Goal: Task Accomplishment & Management: Use online tool/utility

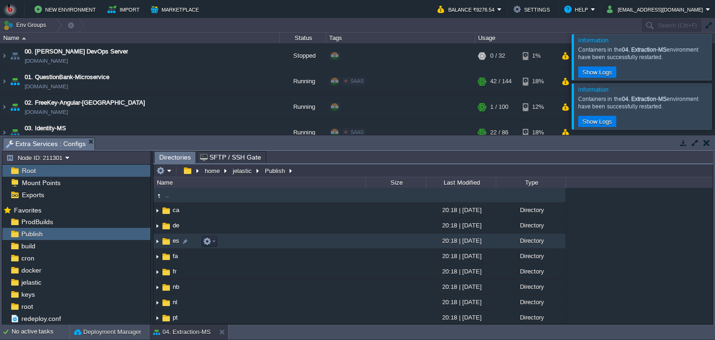
scroll to position [127, 0]
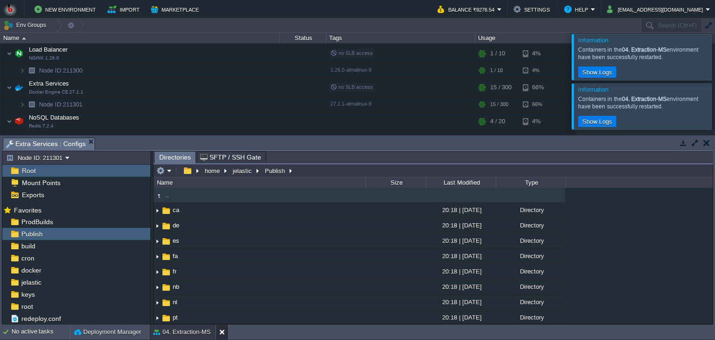
click at [224, 331] on button at bounding box center [223, 332] width 9 height 9
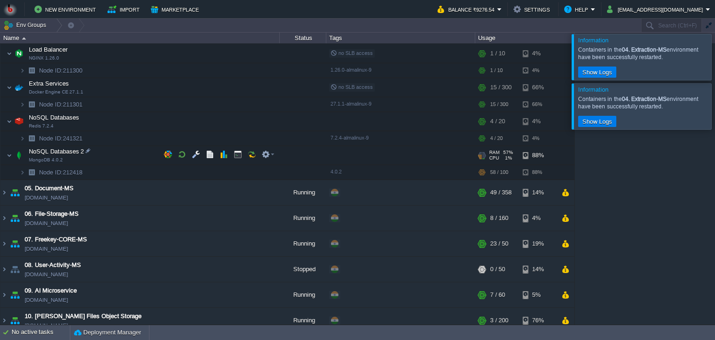
scroll to position [0, 0]
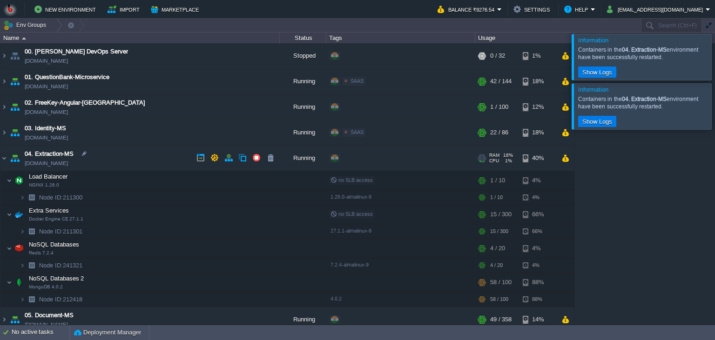
click at [138, 162] on td "04. Extraction-MS [DOMAIN_NAME]" at bounding box center [139, 159] width 279 height 26
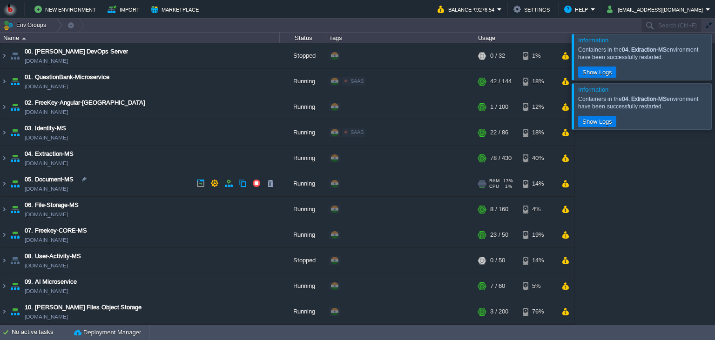
click at [136, 181] on td "05. Document-MS [DOMAIN_NAME]" at bounding box center [139, 184] width 279 height 26
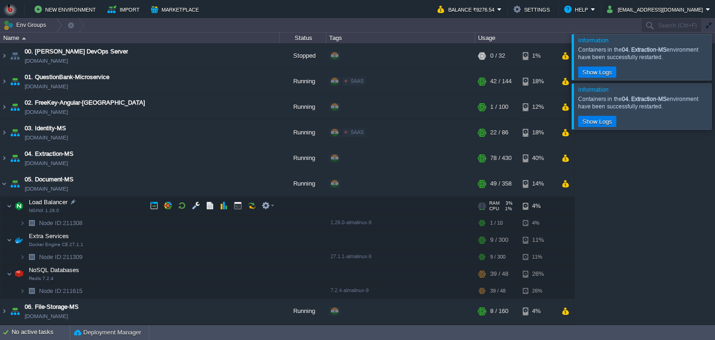
scroll to position [42, 0]
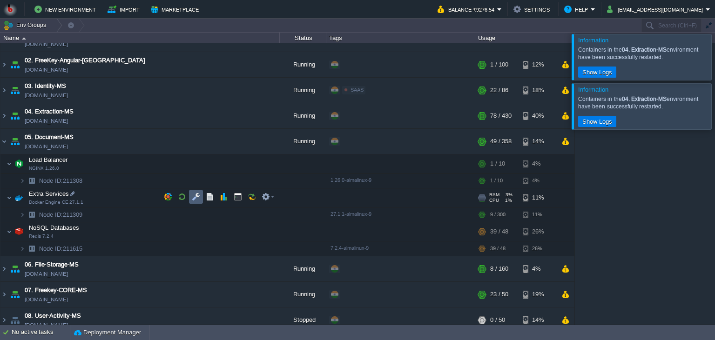
click at [191, 196] on td at bounding box center [196, 197] width 14 height 14
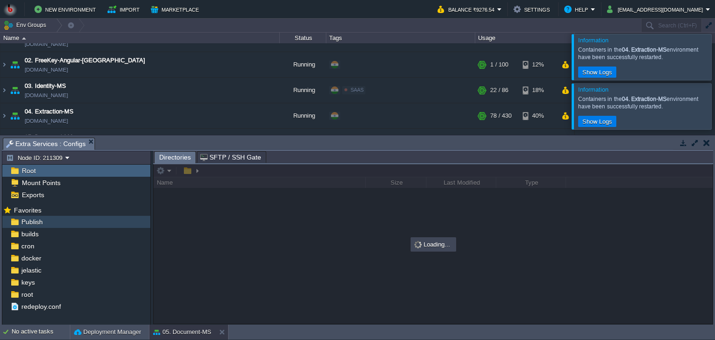
click at [88, 225] on div "Publish" at bounding box center [76, 222] width 148 height 12
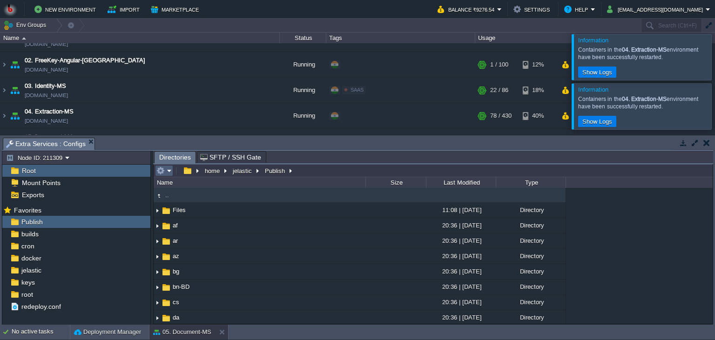
click at [167, 175] on em at bounding box center [163, 171] width 15 height 8
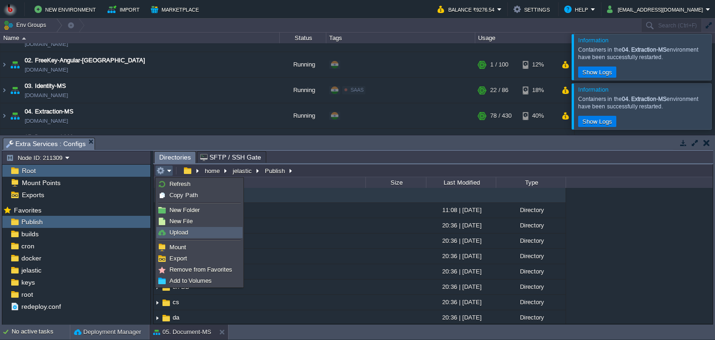
click at [171, 234] on span "Upload" at bounding box center [178, 232] width 19 height 7
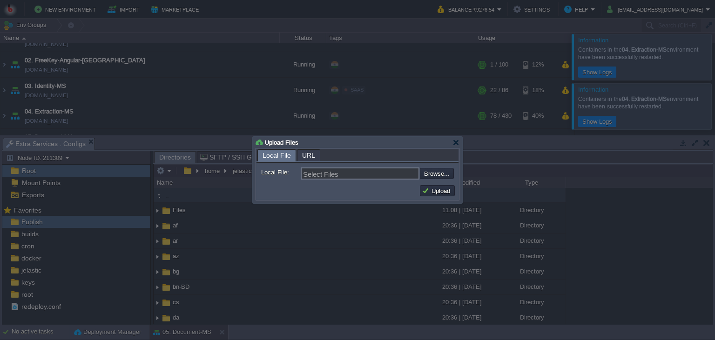
click at [454, 175] on form "Local File: Select Files Browse... Comment:" at bounding box center [358, 172] width 202 height 19
click at [449, 175] on input "file" at bounding box center [395, 173] width 118 height 11
type input "C:\fakepath\PdfGenerateMicroservice.dll"
type input "PdfGenerateMicroservice.dll"
click at [435, 188] on button "Upload" at bounding box center [437, 191] width 31 height 8
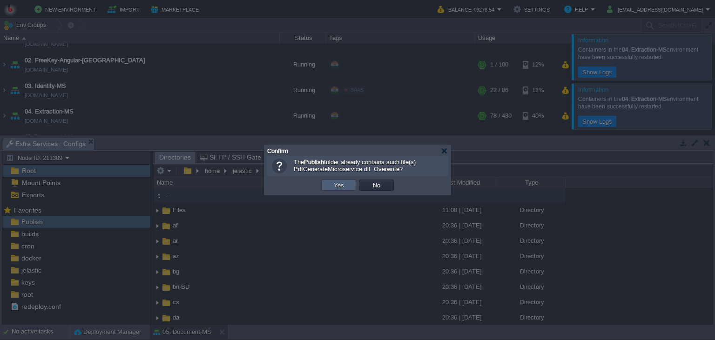
click at [328, 188] on td "Yes" at bounding box center [338, 185] width 35 height 11
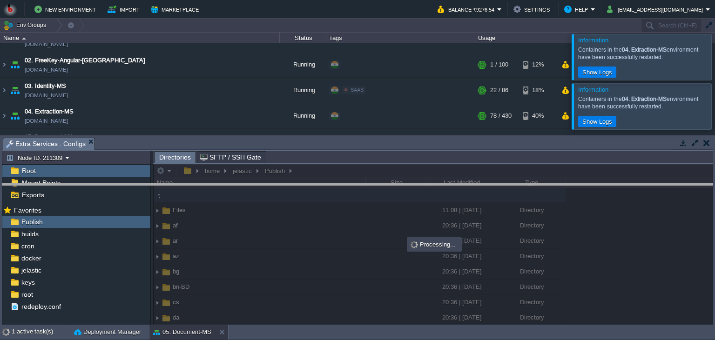
click at [356, 191] on body "New Environment Import Marketplace Bonus ₹0.00 Upgrade Account Balance ₹9276.54…" at bounding box center [357, 170] width 715 height 340
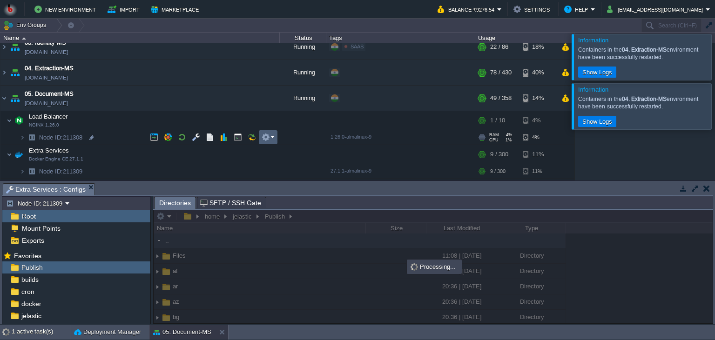
scroll to position [127, 0]
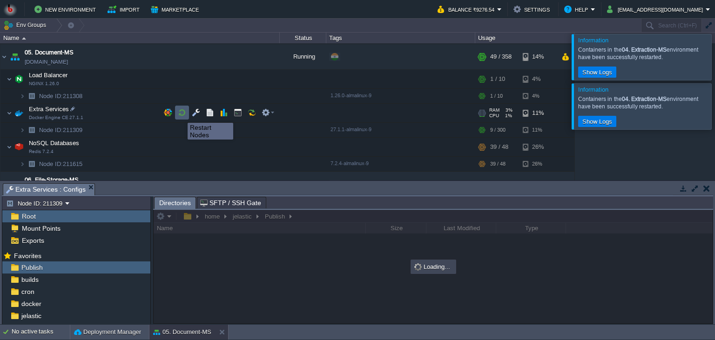
click at [181, 115] on button "button" at bounding box center [182, 112] width 8 height 8
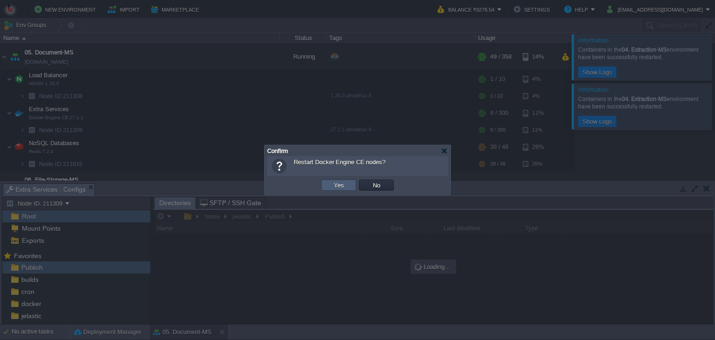
click at [345, 180] on td "Yes" at bounding box center [338, 185] width 35 height 11
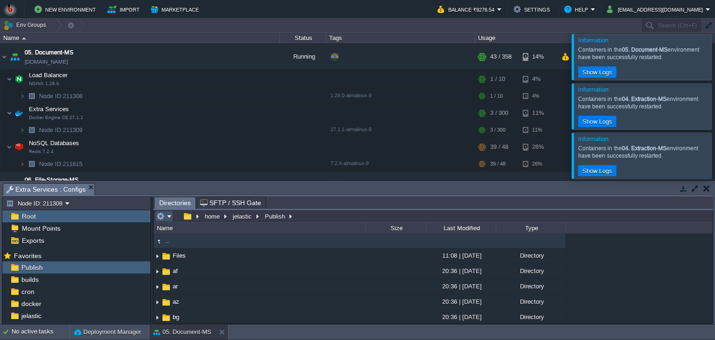
click at [161, 215] on button "button" at bounding box center [160, 216] width 8 height 8
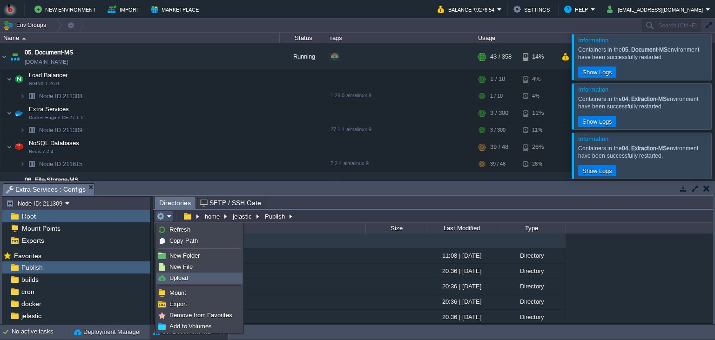
click at [186, 283] on link "Upload" at bounding box center [199, 278] width 85 height 10
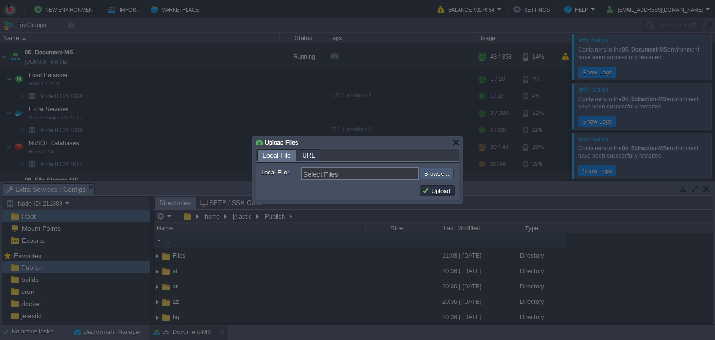
click at [431, 177] on input "file" at bounding box center [395, 173] width 118 height 11
type input "C:\fakepath\PdfGenerateMicroservice.dll"
type input "PdfGenerateMicroservice.dll"
click at [435, 189] on button "Upload" at bounding box center [437, 191] width 31 height 8
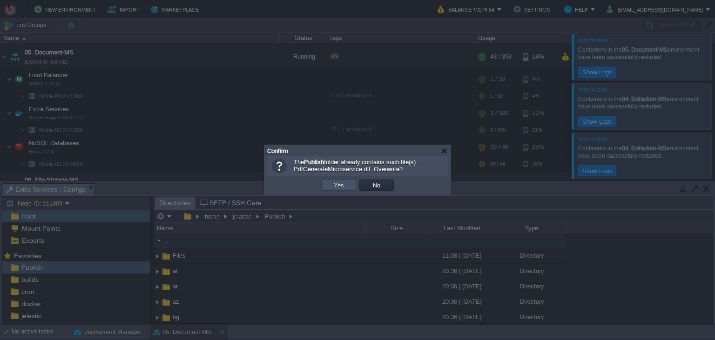
click at [339, 182] on button "Yes" at bounding box center [339, 185] width 16 height 8
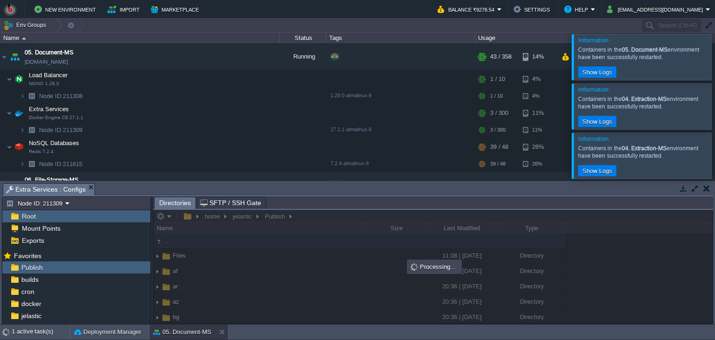
click at [715, 159] on div at bounding box center [726, 156] width 0 height 46
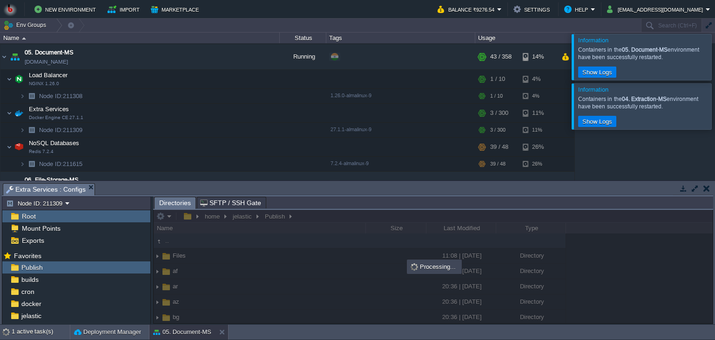
click at [715, 95] on div at bounding box center [726, 106] width 0 height 46
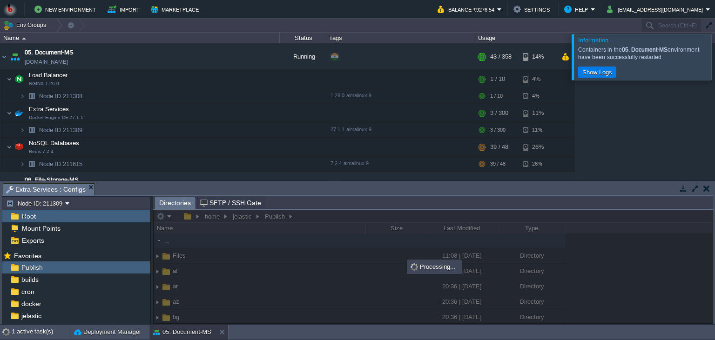
click at [715, 60] on div at bounding box center [726, 57] width 0 height 46
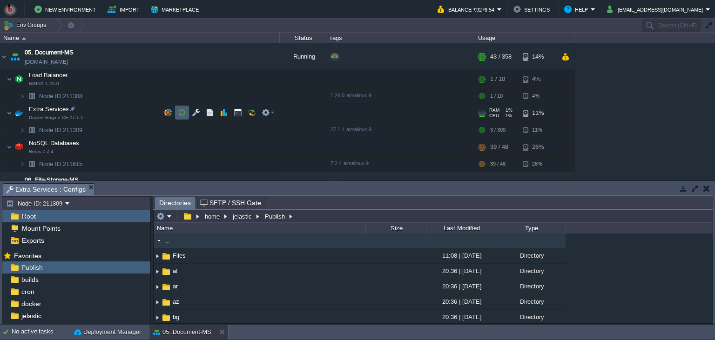
click at [179, 116] on button "button" at bounding box center [182, 112] width 8 height 8
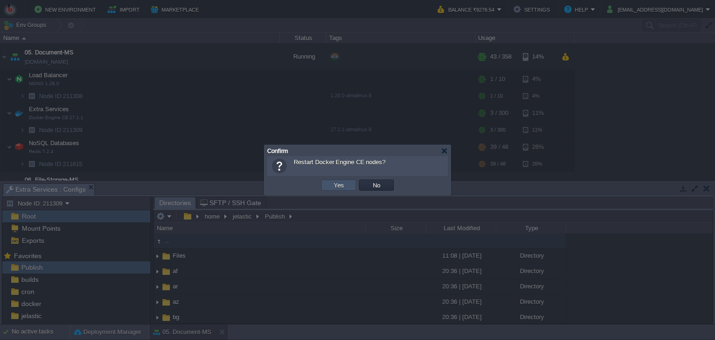
click at [337, 188] on button "Yes" at bounding box center [339, 185] width 16 height 8
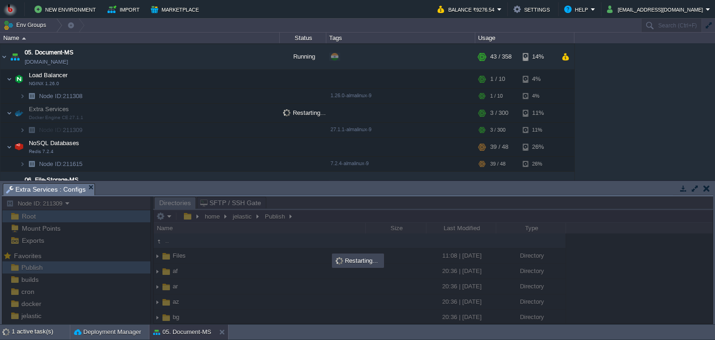
click at [643, 113] on div "00. [PERSON_NAME] DevOps Server [DOMAIN_NAME] Stopped + Add to Env Group RAM 0%…" at bounding box center [357, 111] width 715 height 137
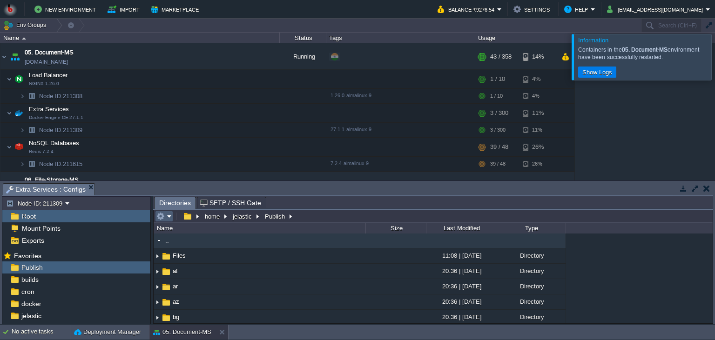
click at [167, 220] on em at bounding box center [163, 216] width 15 height 8
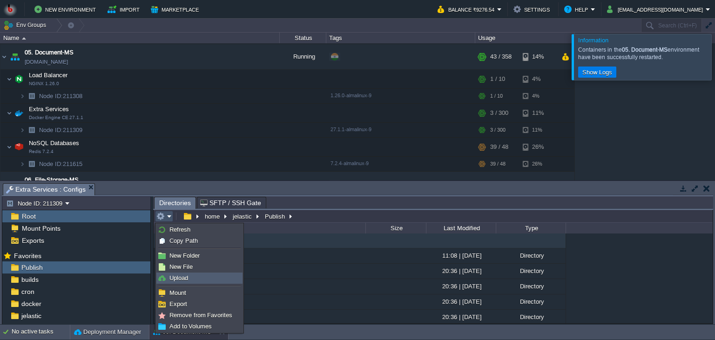
click at [180, 274] on link "Upload" at bounding box center [199, 278] width 85 height 10
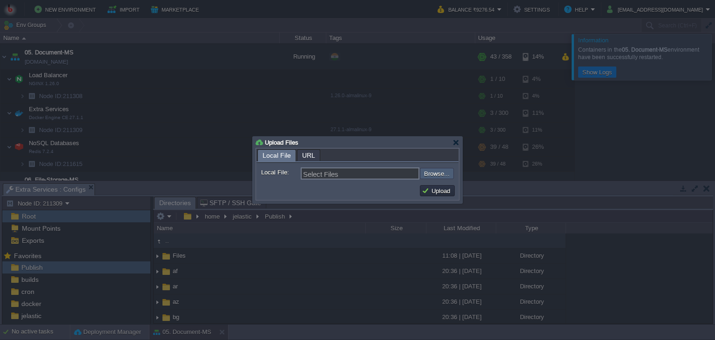
click at [440, 170] on input "file" at bounding box center [395, 173] width 118 height 11
type input "C:\fakepath\PdfGenerateMicroservice.dll"
type input "PdfGenerateMicroservice.dll"
click at [437, 193] on button "Upload" at bounding box center [437, 191] width 31 height 8
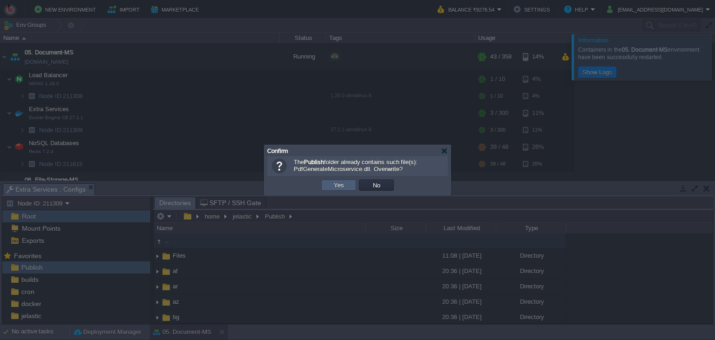
click at [331, 184] on button "Yes" at bounding box center [339, 185] width 16 height 8
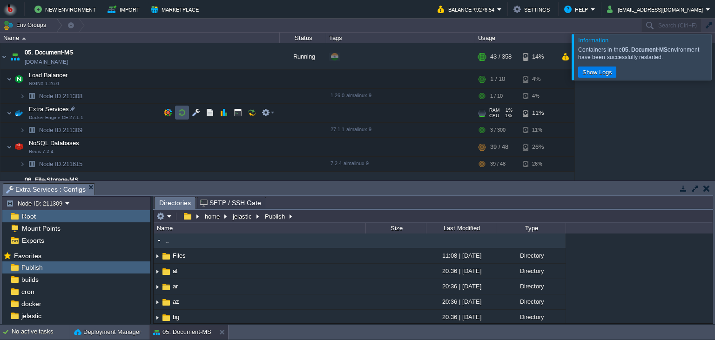
click at [182, 114] on button "button" at bounding box center [182, 112] width 8 height 8
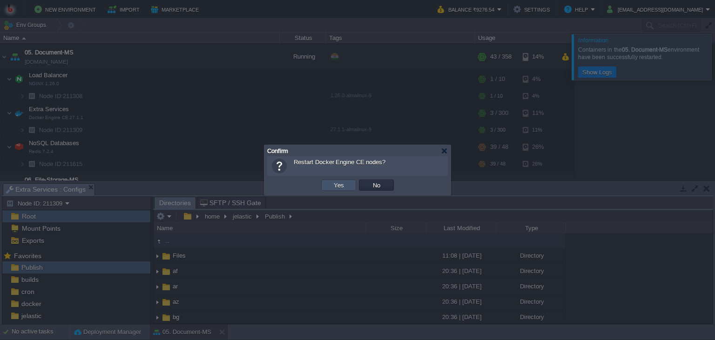
click at [337, 188] on button "Yes" at bounding box center [339, 185] width 16 height 8
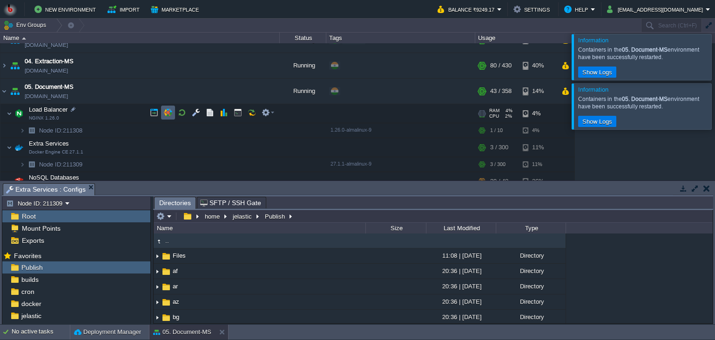
scroll to position [85, 0]
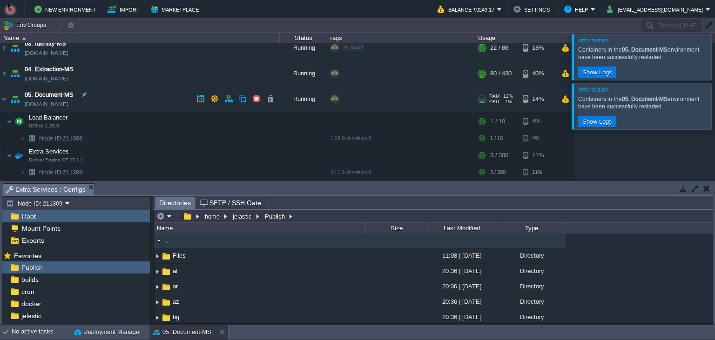
click at [125, 88] on td "05. Document-MS [DOMAIN_NAME]" at bounding box center [139, 100] width 279 height 26
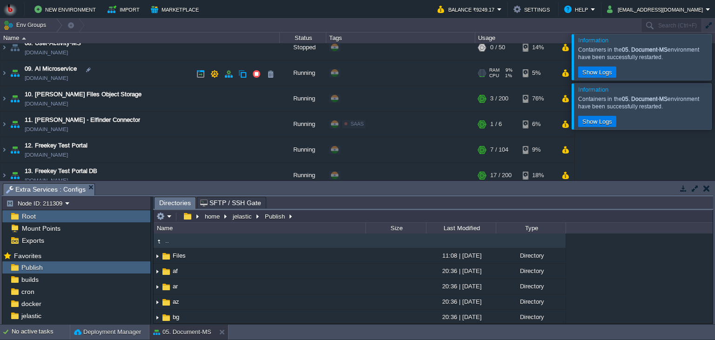
scroll to position [212, 0]
click at [127, 79] on td "09. AI Microservice [DOMAIN_NAME]" at bounding box center [139, 74] width 279 height 26
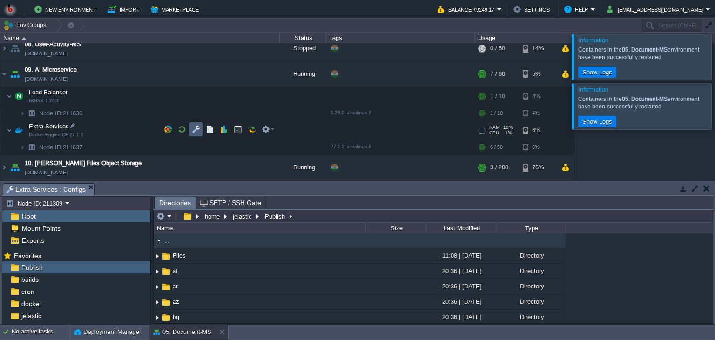
click at [191, 129] on td at bounding box center [196, 129] width 14 height 14
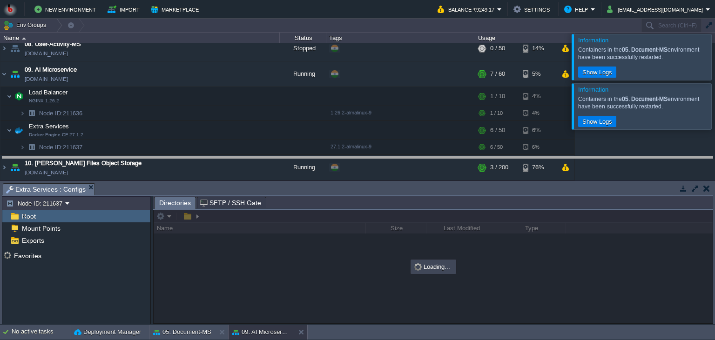
drag, startPoint x: 248, startPoint y: 196, endPoint x: 211, endPoint y: 159, distance: 52.4
click at [241, 154] on body "New Environment Import Marketplace Bonus ₹0.00 Upgrade Account Balance ₹9249.17…" at bounding box center [357, 170] width 715 height 340
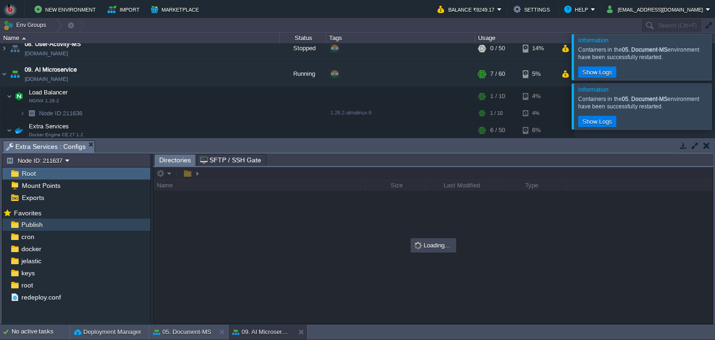
click at [92, 228] on div "Publish" at bounding box center [76, 225] width 148 height 12
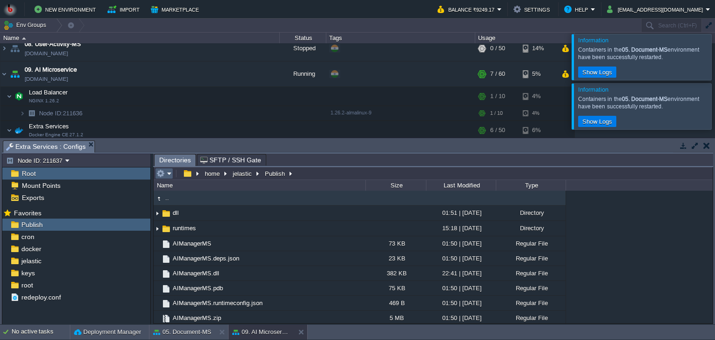
click at [162, 177] on button "button" at bounding box center [160, 173] width 8 height 8
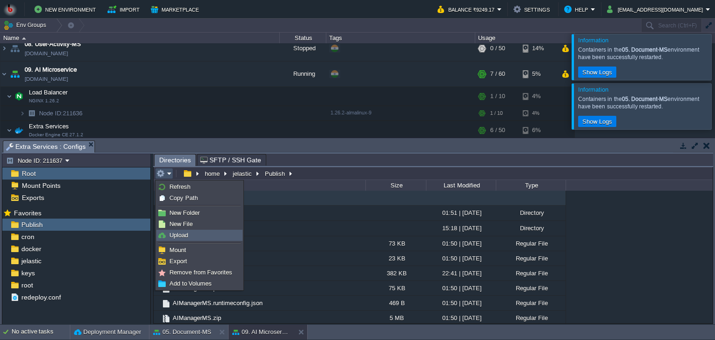
click at [172, 231] on link "Upload" at bounding box center [199, 235] width 85 height 10
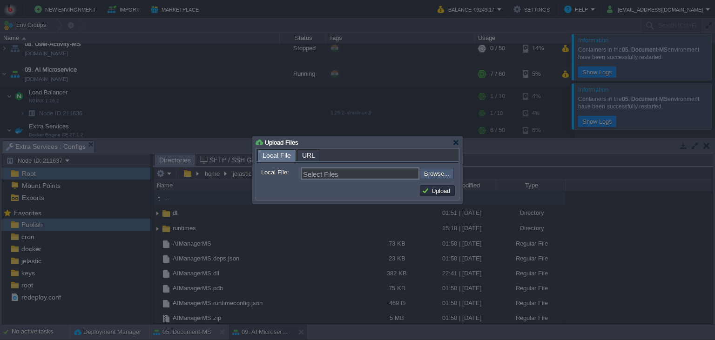
click at [435, 175] on input "file" at bounding box center [395, 173] width 118 height 11
type input "C:\fakepath\AIManagerMS.dll"
type input "AIManagerMS.dll"
click at [448, 192] on button "Upload" at bounding box center [437, 191] width 31 height 8
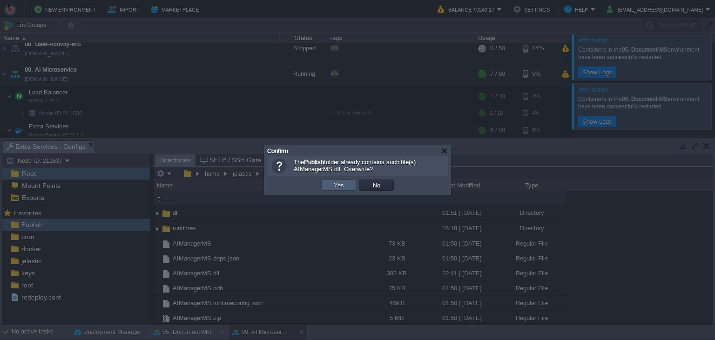
drag, startPoint x: 336, startPoint y: 184, endPoint x: 345, endPoint y: 158, distance: 27.7
click at [337, 184] on button "Yes" at bounding box center [339, 185] width 16 height 8
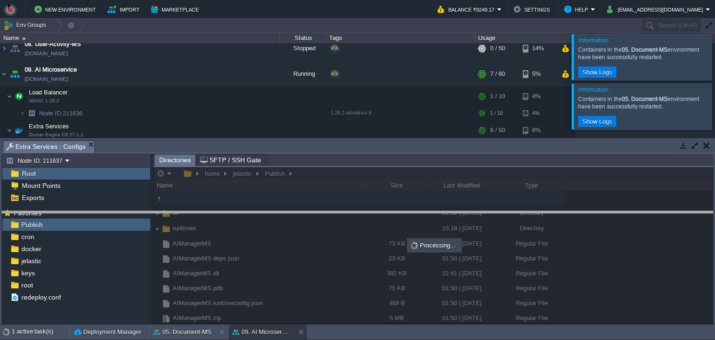
click at [351, 219] on body "New Environment Import Marketplace Bonus ₹0.00 Upgrade Account Balance ₹9249.17…" at bounding box center [357, 170] width 715 height 340
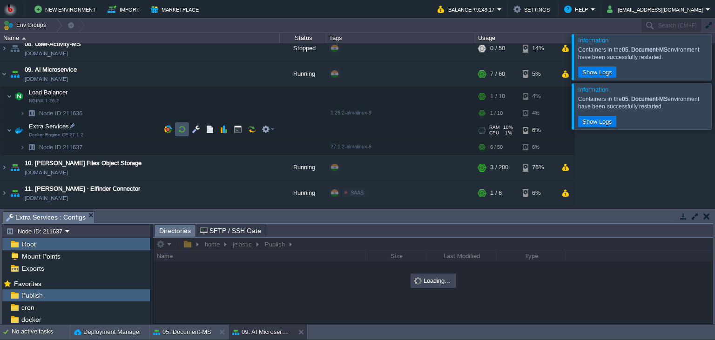
click at [181, 131] on button "button" at bounding box center [182, 129] width 8 height 8
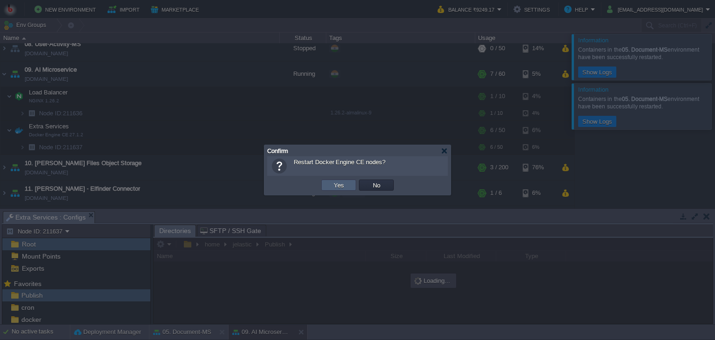
click at [336, 184] on button "Yes" at bounding box center [339, 185] width 16 height 8
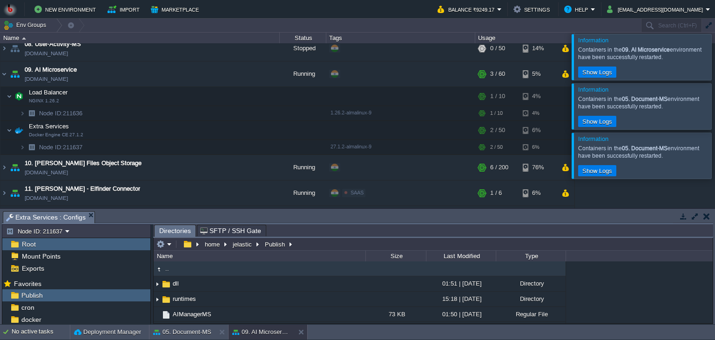
click at [157, 253] on div "Name" at bounding box center [260, 256] width 211 height 11
click at [165, 249] on em at bounding box center [163, 244] width 15 height 8
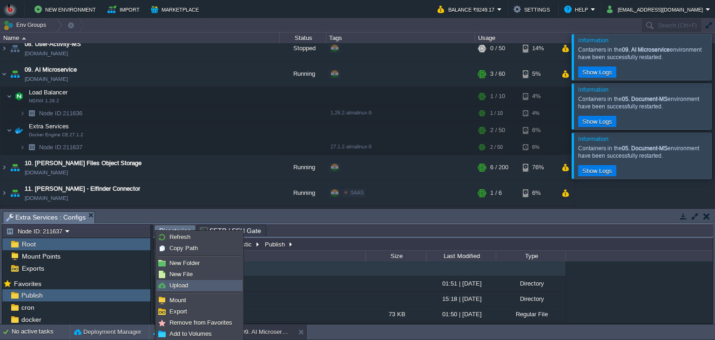
click at [200, 290] on link "Upload" at bounding box center [199, 286] width 85 height 10
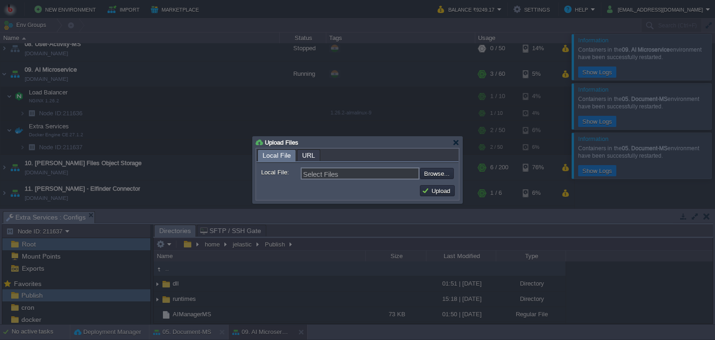
click at [450, 166] on form "Local File: Select Files Browse... Comment:" at bounding box center [358, 172] width 202 height 19
click at [433, 178] on input "file" at bounding box center [395, 173] width 118 height 11
type input "C:\fakepath\AIManagerMS.dll"
type input "AIManagerMS.dll"
click at [444, 190] on button "Upload" at bounding box center [437, 191] width 31 height 8
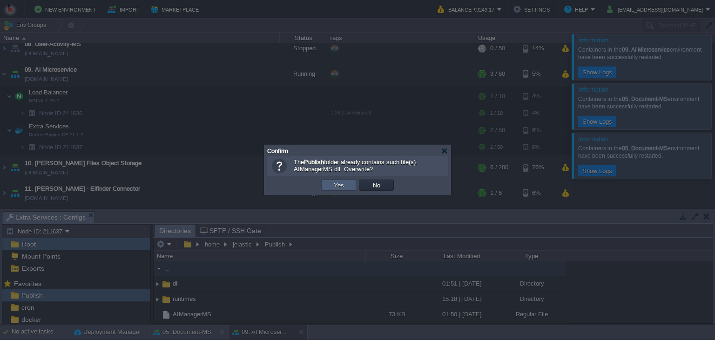
click at [321, 187] on td "Yes" at bounding box center [339, 185] width 38 height 14
click at [326, 187] on td "Yes" at bounding box center [338, 185] width 35 height 11
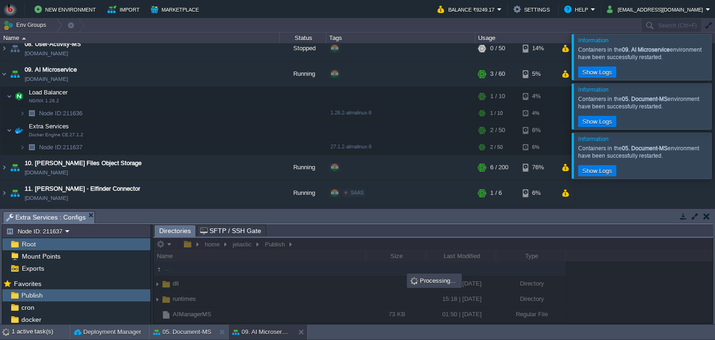
click at [642, 155] on div "Containers in the 05. Document-MS environment have been successfully restarted." at bounding box center [643, 152] width 131 height 15
click at [715, 158] on div at bounding box center [726, 156] width 0 height 46
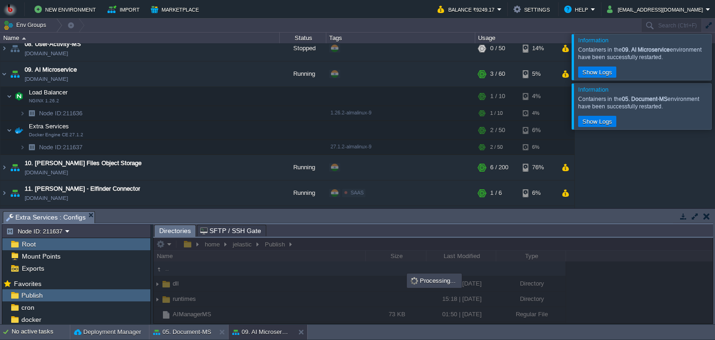
click at [715, 116] on div at bounding box center [726, 106] width 0 height 46
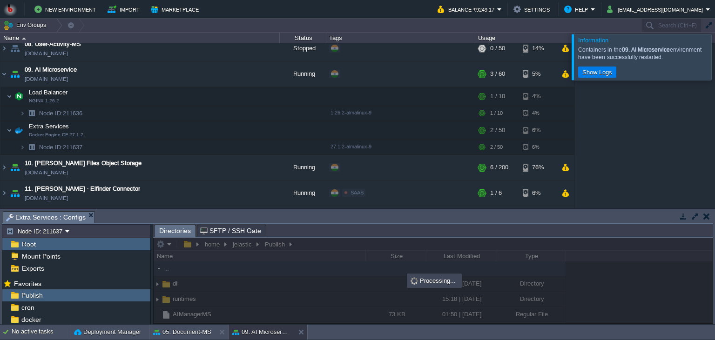
click at [715, 71] on div at bounding box center [726, 57] width 0 height 46
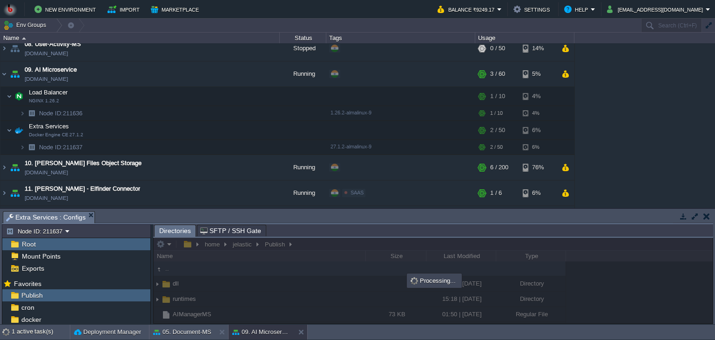
click at [669, 105] on div "00. [PERSON_NAME] DevOps Server [DOMAIN_NAME] Stopped + Add to Env Group RAM 0%…" at bounding box center [357, 125] width 715 height 165
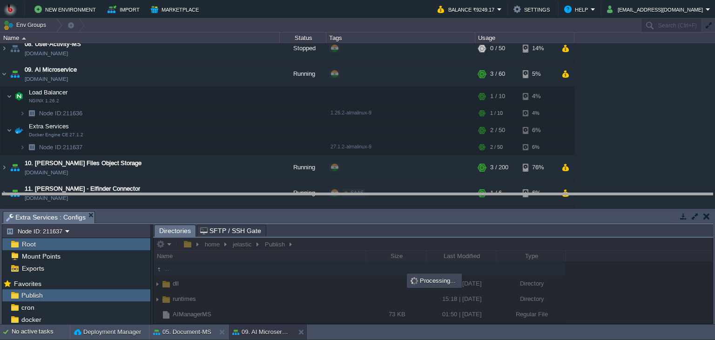
drag, startPoint x: 588, startPoint y: 223, endPoint x: 583, endPoint y: 204, distance: 19.2
click at [583, 204] on body "New Environment Import Marketplace Bonus ₹0.00 Upgrade Account Balance ₹9249.17…" at bounding box center [357, 170] width 715 height 340
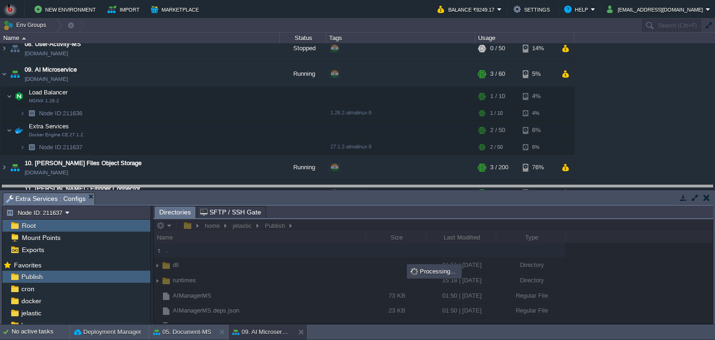
click at [573, 196] on body "New Environment Import Marketplace Bonus ₹0.00 Upgrade Account Balance ₹9249.17…" at bounding box center [357, 170] width 715 height 340
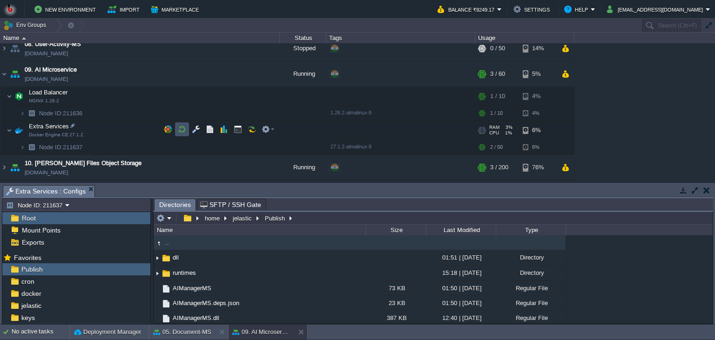
click at [181, 130] on button "button" at bounding box center [182, 129] width 8 height 8
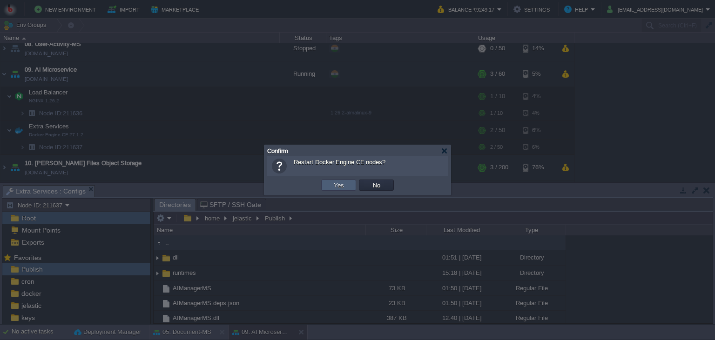
click at [343, 189] on td "Yes" at bounding box center [338, 185] width 35 height 11
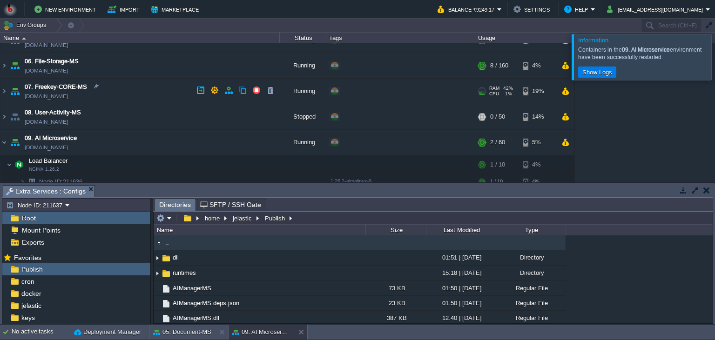
scroll to position [127, 0]
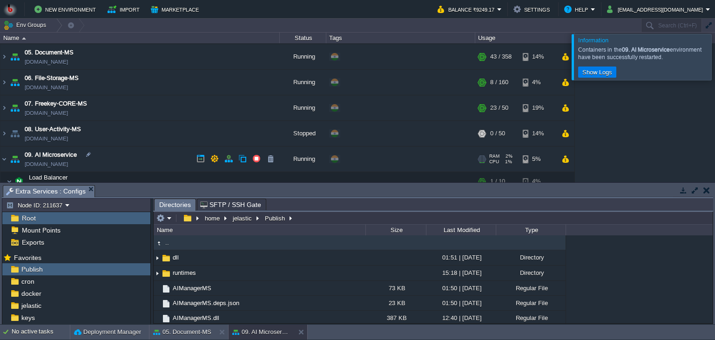
click at [141, 163] on td "09. AI Microservice [DOMAIN_NAME]" at bounding box center [139, 160] width 279 height 26
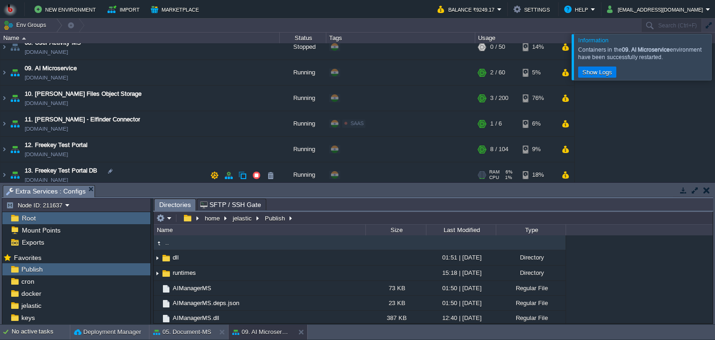
scroll to position [212, 0]
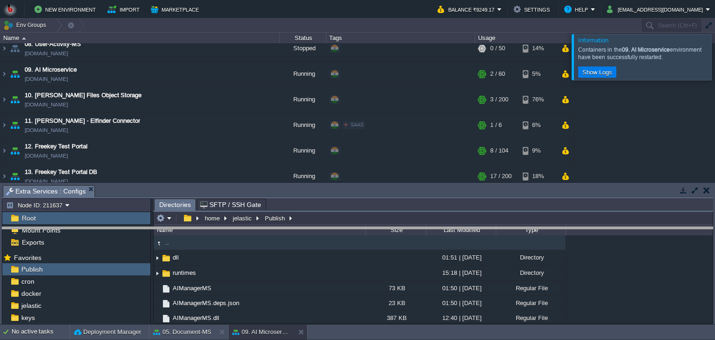
drag, startPoint x: 337, startPoint y: 195, endPoint x: 338, endPoint y: 238, distance: 43.3
click at [338, 238] on body "New Environment Import Marketplace Bonus ₹0.00 Upgrade Account Balance ₹9249.17…" at bounding box center [357, 170] width 715 height 340
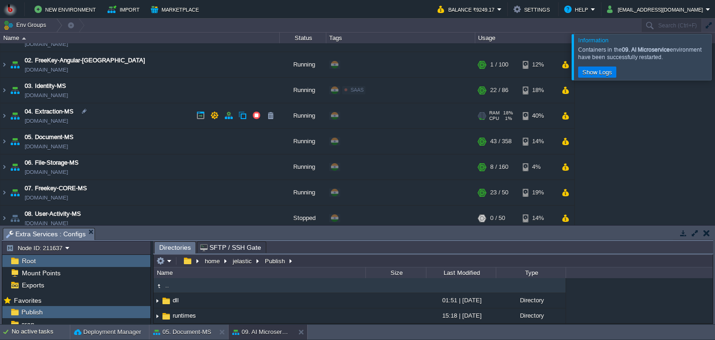
scroll to position [0, 0]
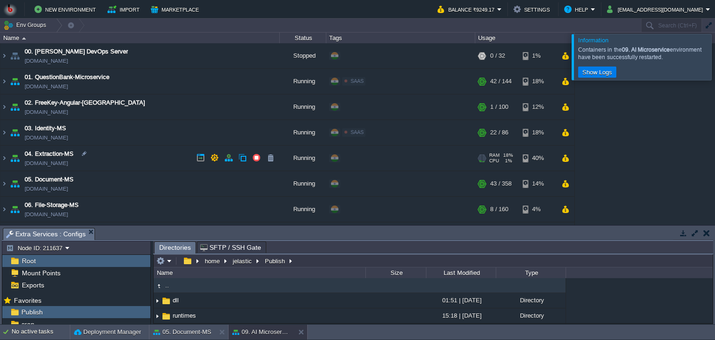
click at [155, 156] on td "04. Extraction-MS [DOMAIN_NAME]" at bounding box center [139, 159] width 279 height 26
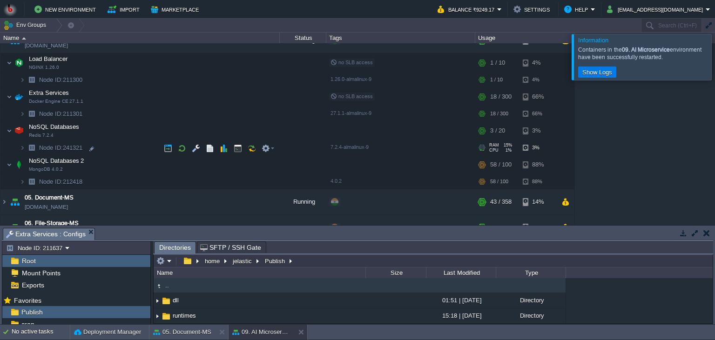
scroll to position [127, 0]
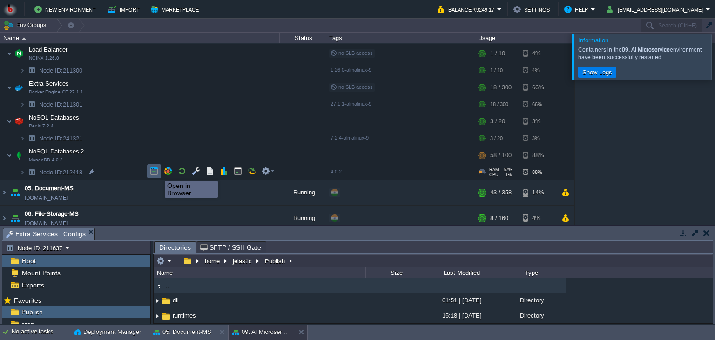
click at [154, 173] on button "button" at bounding box center [154, 171] width 8 height 8
